Goal: Check status: Check status

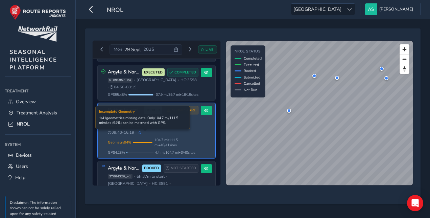
scroll to position [233, 0]
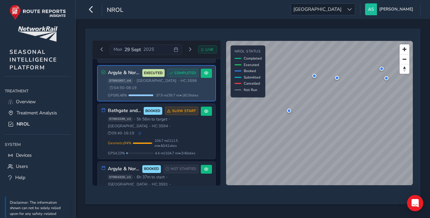
click at [172, 93] on span "37.9 mi / 39.7 mi • 18 / 19 sites" at bounding box center [177, 95] width 43 height 5
click at [204, 71] on span at bounding box center [206, 73] width 4 height 4
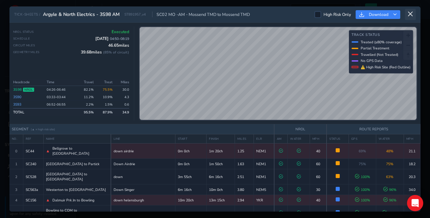
click at [410, 15] on icon at bounding box center [410, 14] width 6 height 6
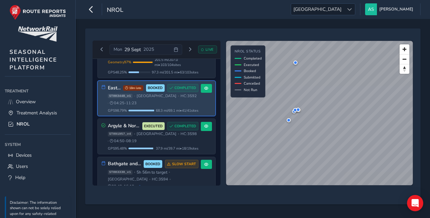
scroll to position [181, 0]
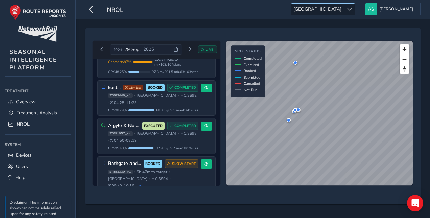
click at [355, 13] on div at bounding box center [349, 9] width 11 height 11
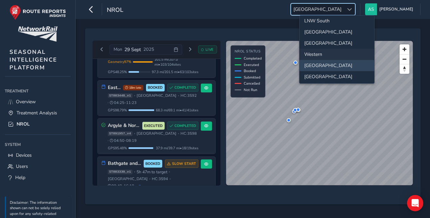
scroll to position [0, 0]
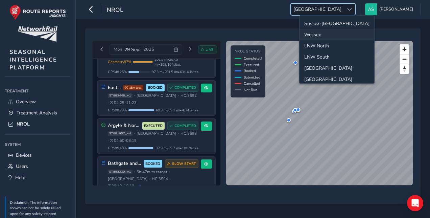
click at [324, 37] on li "Wessex" at bounding box center [337, 34] width 75 height 11
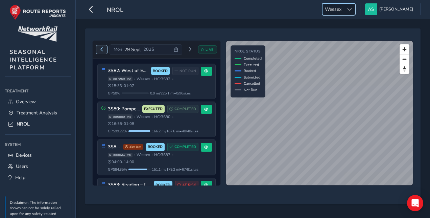
click at [101, 49] on span "Previous day" at bounding box center [102, 49] width 4 height 4
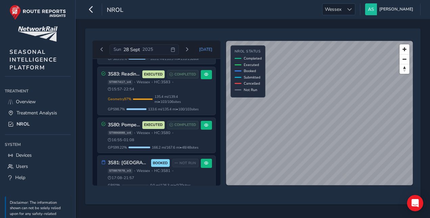
scroll to position [408, 0]
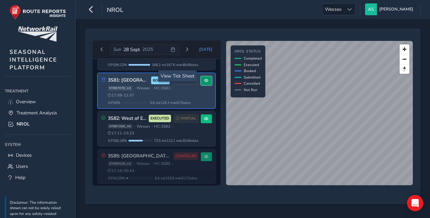
click at [204, 78] on span at bounding box center [206, 80] width 4 height 4
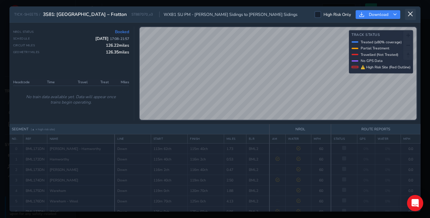
click at [411, 13] on icon at bounding box center [410, 14] width 6 height 6
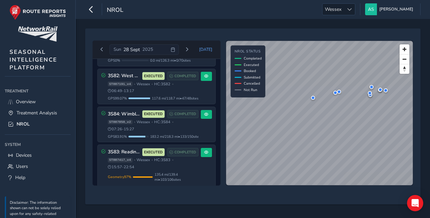
scroll to position [408, 0]
